Goal: Navigation & Orientation: Understand site structure

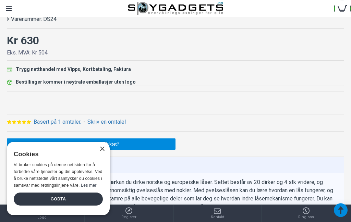
scroll to position [438, 0]
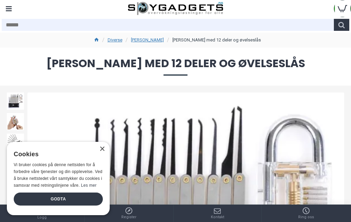
click at [4, 7] on div "Menu" at bounding box center [8, 8] width 17 height 17
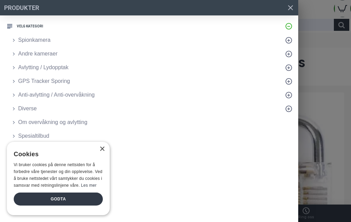
click at [100, 152] on div "×" at bounding box center [101, 149] width 5 height 5
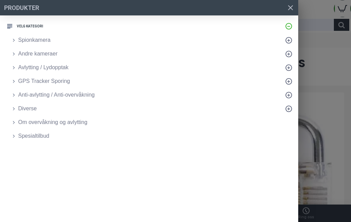
click at [290, 10] on link at bounding box center [290, 7] width 15 height 15
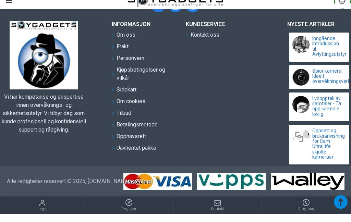
scroll to position [1307, 0]
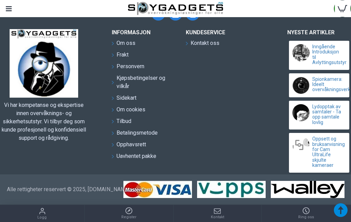
click at [131, 47] on span "Om oss" at bounding box center [126, 43] width 19 height 8
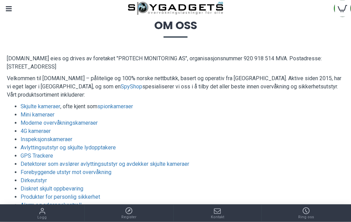
scroll to position [38, 0]
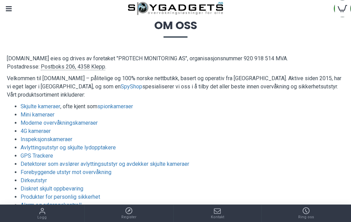
click at [121, 88] on link "SpyShop" at bounding box center [132, 87] width 22 height 8
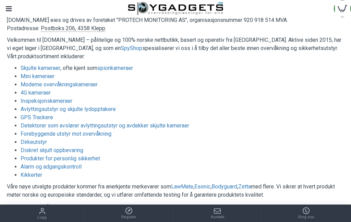
scroll to position [78, 0]
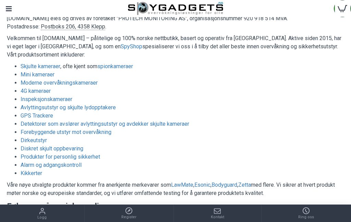
click at [24, 67] on link "Skjulte kameraer" at bounding box center [41, 66] width 40 height 8
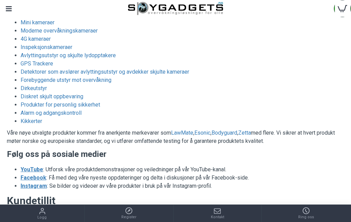
scroll to position [134, 0]
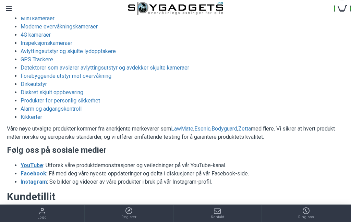
click at [29, 116] on link "Kikkerter" at bounding box center [32, 117] width 22 height 8
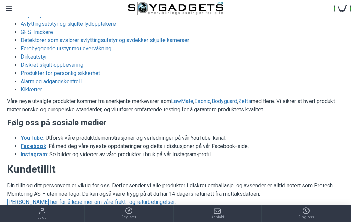
click at [29, 74] on link "Produkter for personlig sikkerhet" at bounding box center [61, 73] width 80 height 8
click at [21, 84] on link "Alarm og adgangskontroll" at bounding box center [51, 81] width 61 height 8
click at [23, 65] on link "Diskret skjult oppbevaring" at bounding box center [52, 65] width 63 height 8
click at [30, 51] on link "Forebyggende utstyr mot overvåkning" at bounding box center [66, 49] width 91 height 8
click at [41, 41] on link "Detektorer som avslører avlyttingsutstyr og avdekker skjulte kameraer" at bounding box center [105, 40] width 169 height 8
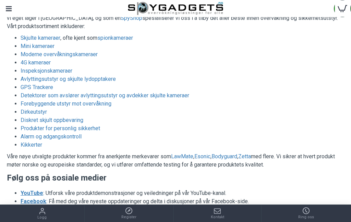
scroll to position [106, 0]
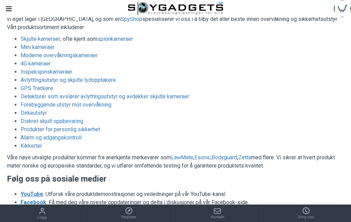
click at [21, 72] on link "Inspeksjonskameraer" at bounding box center [47, 72] width 52 height 8
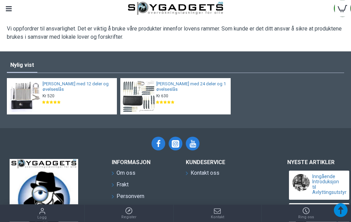
scroll to position [407, 0]
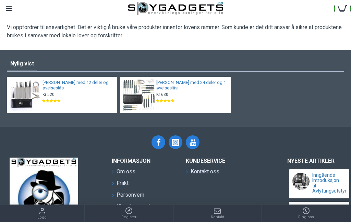
click at [21, 94] on img at bounding box center [25, 95] width 32 height 32
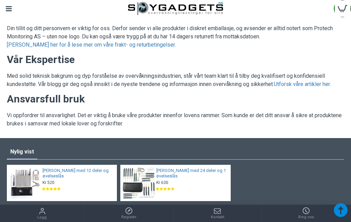
scroll to position [319, 0]
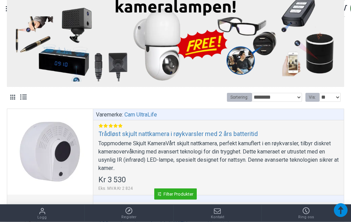
scroll to position [243, 0]
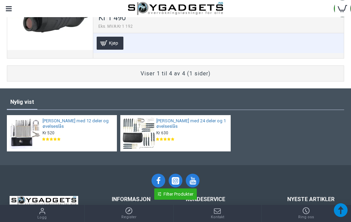
scroll to position [505, 0]
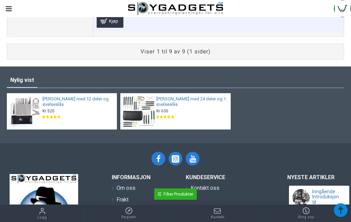
scroll to position [1125, 0]
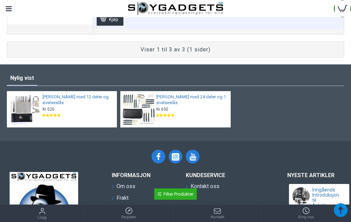
scroll to position [461, 0]
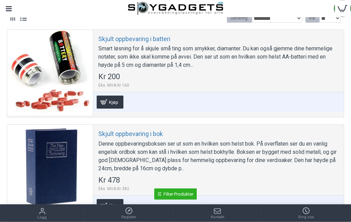
scroll to position [121, 0]
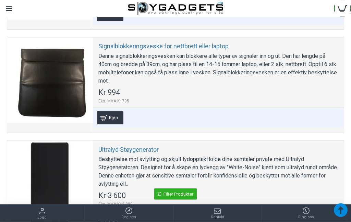
scroll to position [430, 0]
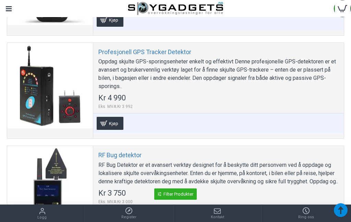
scroll to position [408, 0]
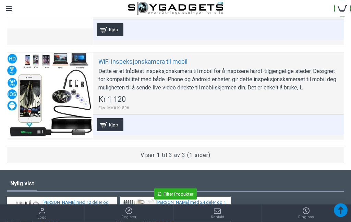
scroll to position [381, 0]
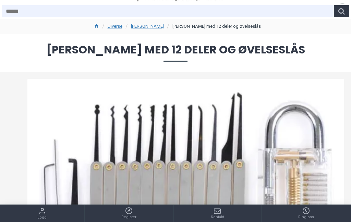
scroll to position [14, 0]
